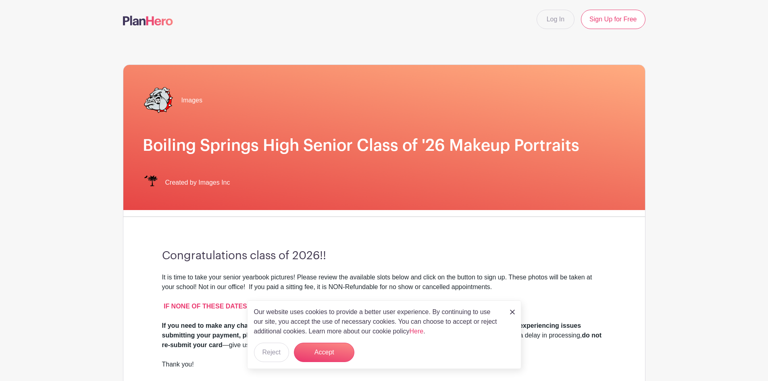
click at [515, 308] on div "Our website uses cookies to provide a better user experience. By continuing to …" at bounding box center [384, 334] width 274 height 69
click at [511, 311] on img at bounding box center [512, 312] width 5 height 5
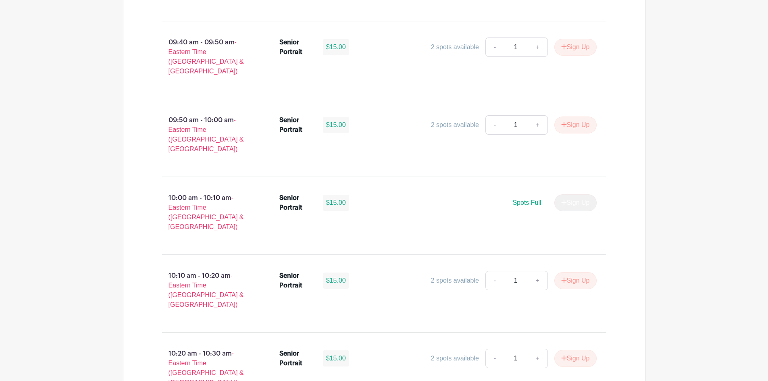
scroll to position [974, 0]
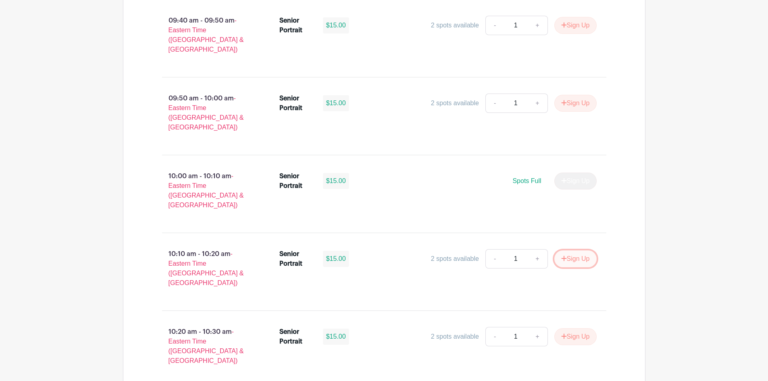
click at [570, 250] on button "Sign Up" at bounding box center [575, 258] width 42 height 17
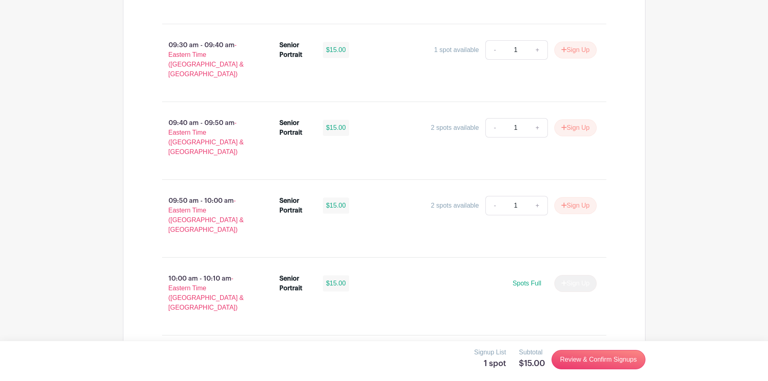
scroll to position [853, 0]
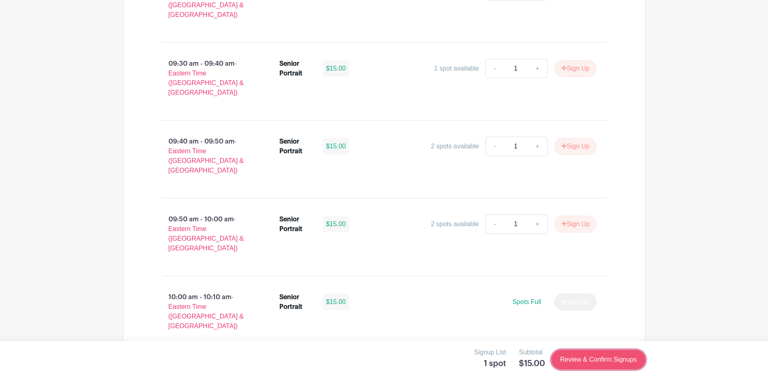
click at [594, 363] on link "Review & Confirm Signups" at bounding box center [599, 359] width 94 height 19
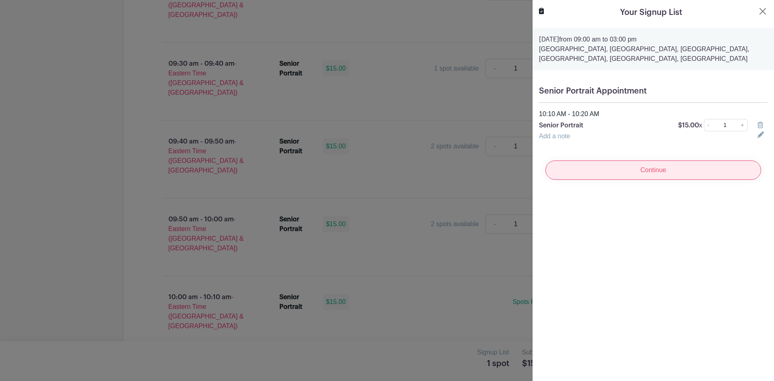
click at [655, 169] on input "Continue" at bounding box center [654, 169] width 216 height 19
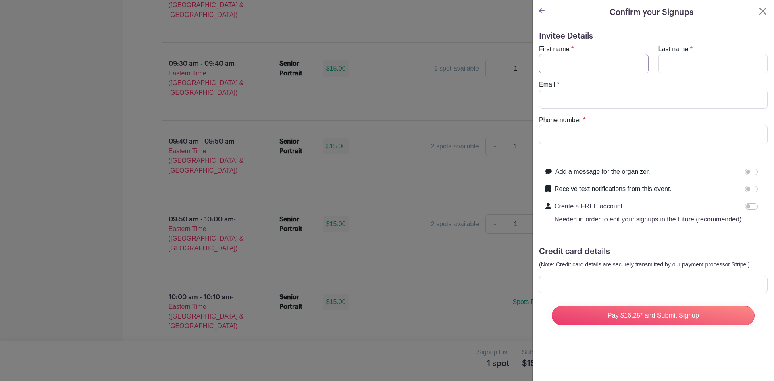
click at [556, 67] on input "First name" at bounding box center [594, 63] width 110 height 19
type input "[PERSON_NAME]"
type input "[PHONE_NUMBER]"
click at [557, 104] on input "Email" at bounding box center [653, 99] width 229 height 19
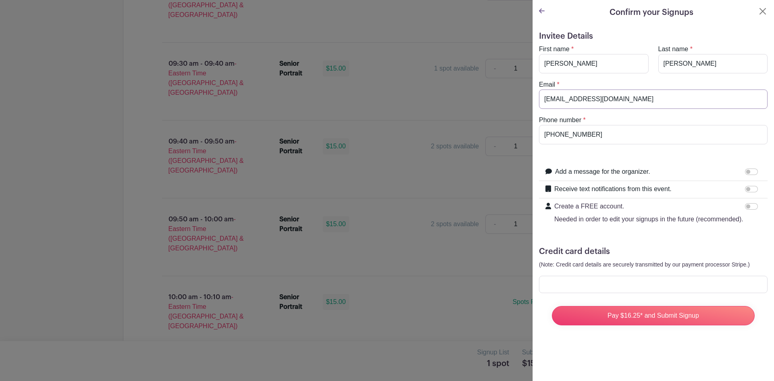
type input "[EMAIL_ADDRESS][DOMAIN_NAME]"
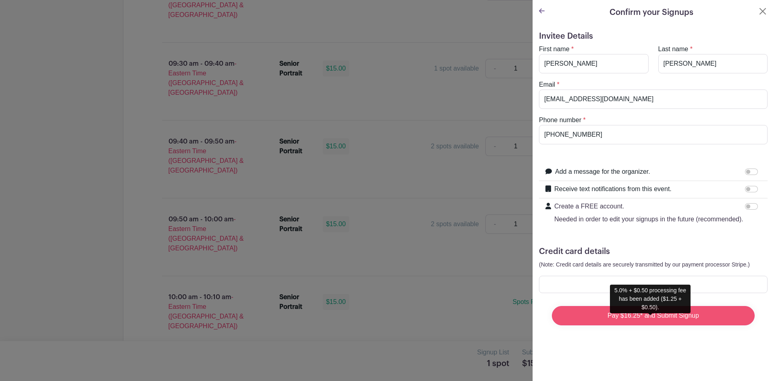
click at [646, 322] on input "Pay $16.25* and Submit Signup" at bounding box center [653, 315] width 203 height 19
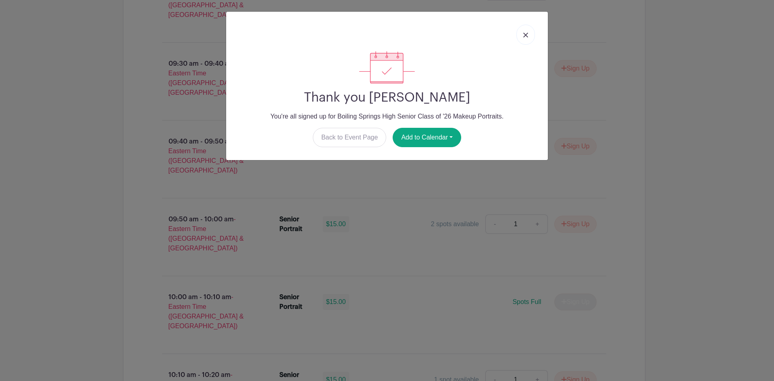
click at [525, 35] on img at bounding box center [525, 35] width 5 height 5
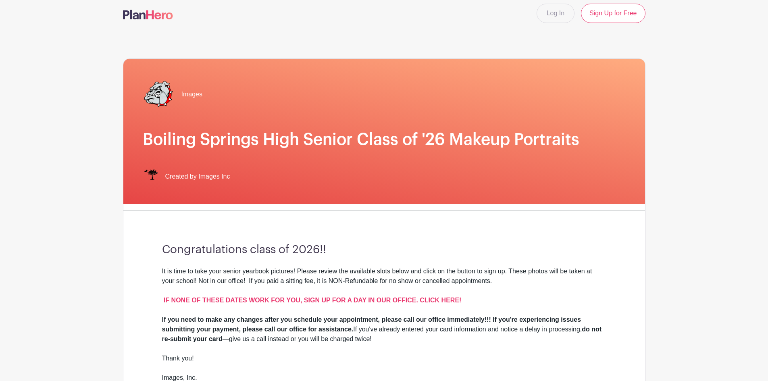
scroll to position [0, 0]
